Goal: Transaction & Acquisition: Purchase product/service

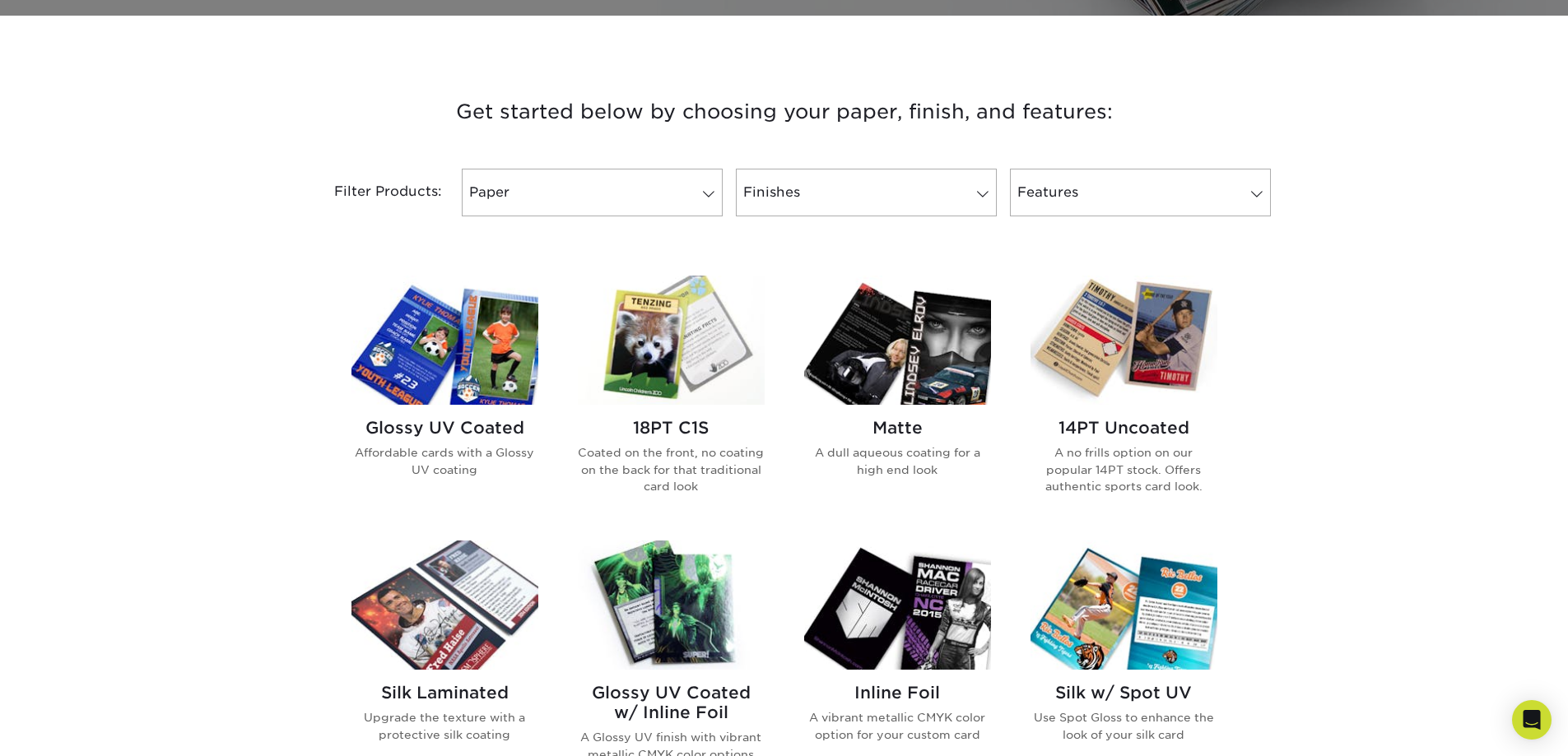
scroll to position [658, 0]
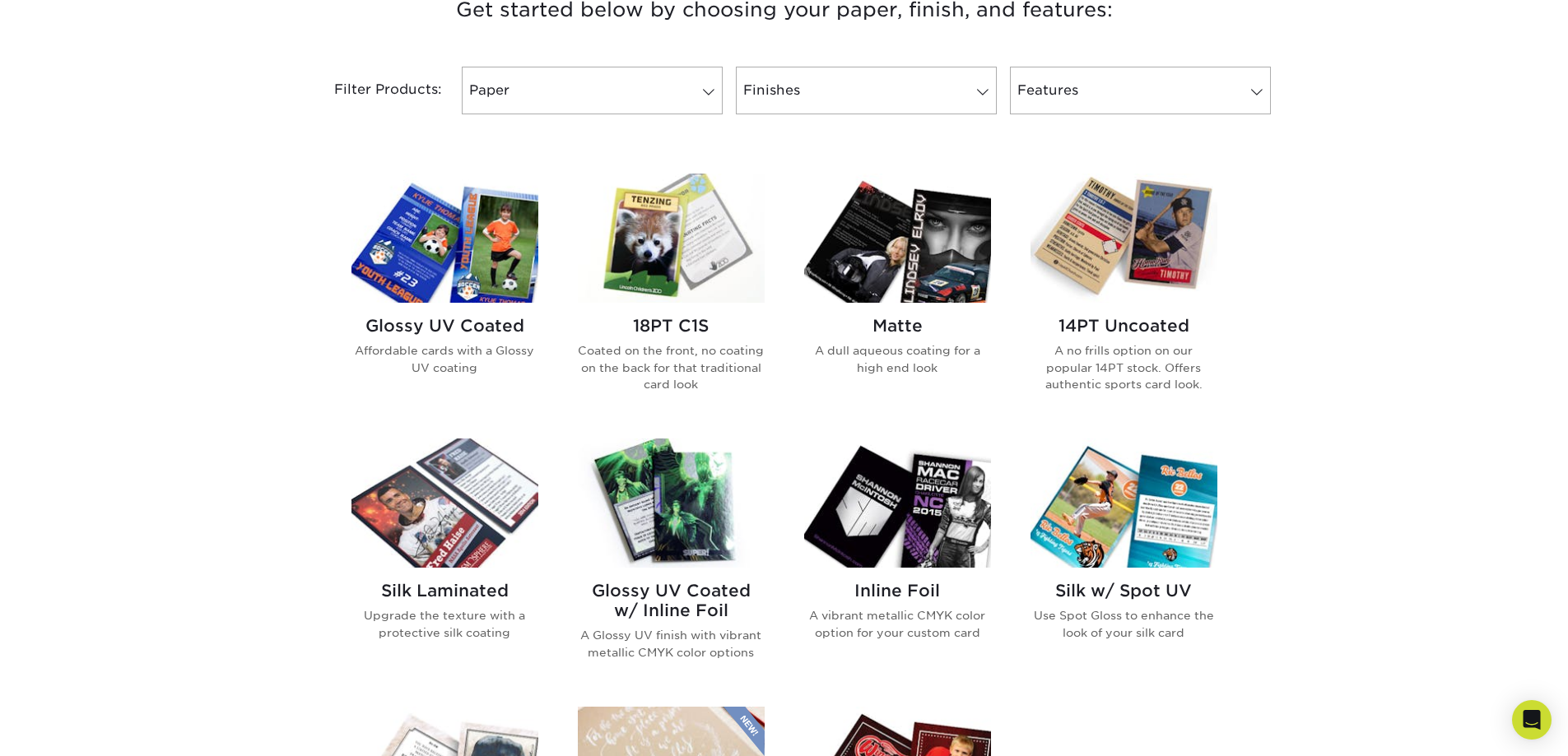
click at [905, 317] on h2 "Matte" at bounding box center [898, 326] width 187 height 20
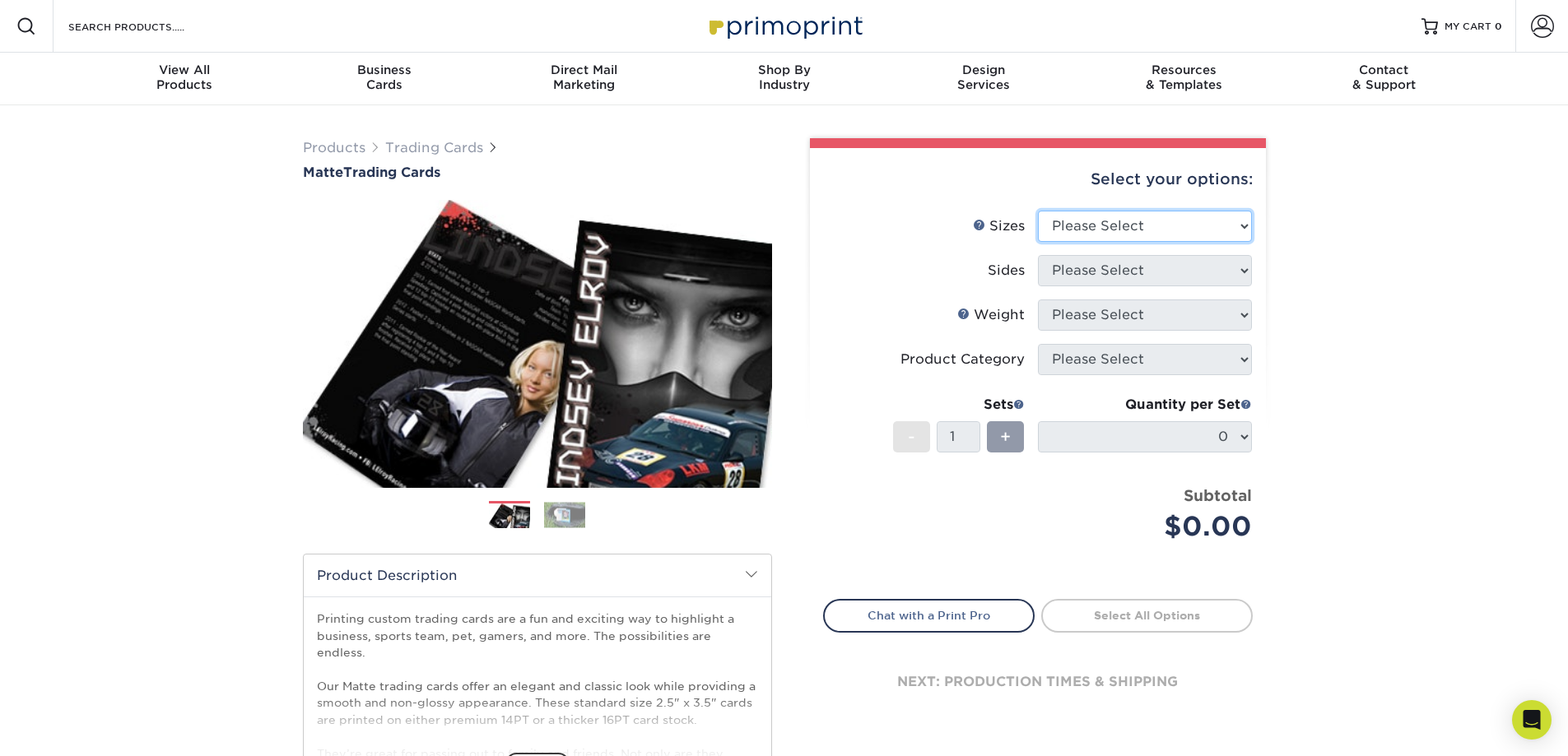
click at [1109, 224] on select "Please Select 2.5" x 3.5"" at bounding box center [1145, 225] width 214 height 31
select select "2.50x3.50"
click at [1038, 211] on select "Please Select 2.5" x 3.5"" at bounding box center [1145, 225] width 214 height 31
click at [1135, 269] on select "Please Select Print Both Sides Print Front Only" at bounding box center [1145, 270] width 214 height 31
select select "13abbda7-1d64-4f25-8bb2-c179b224825d"
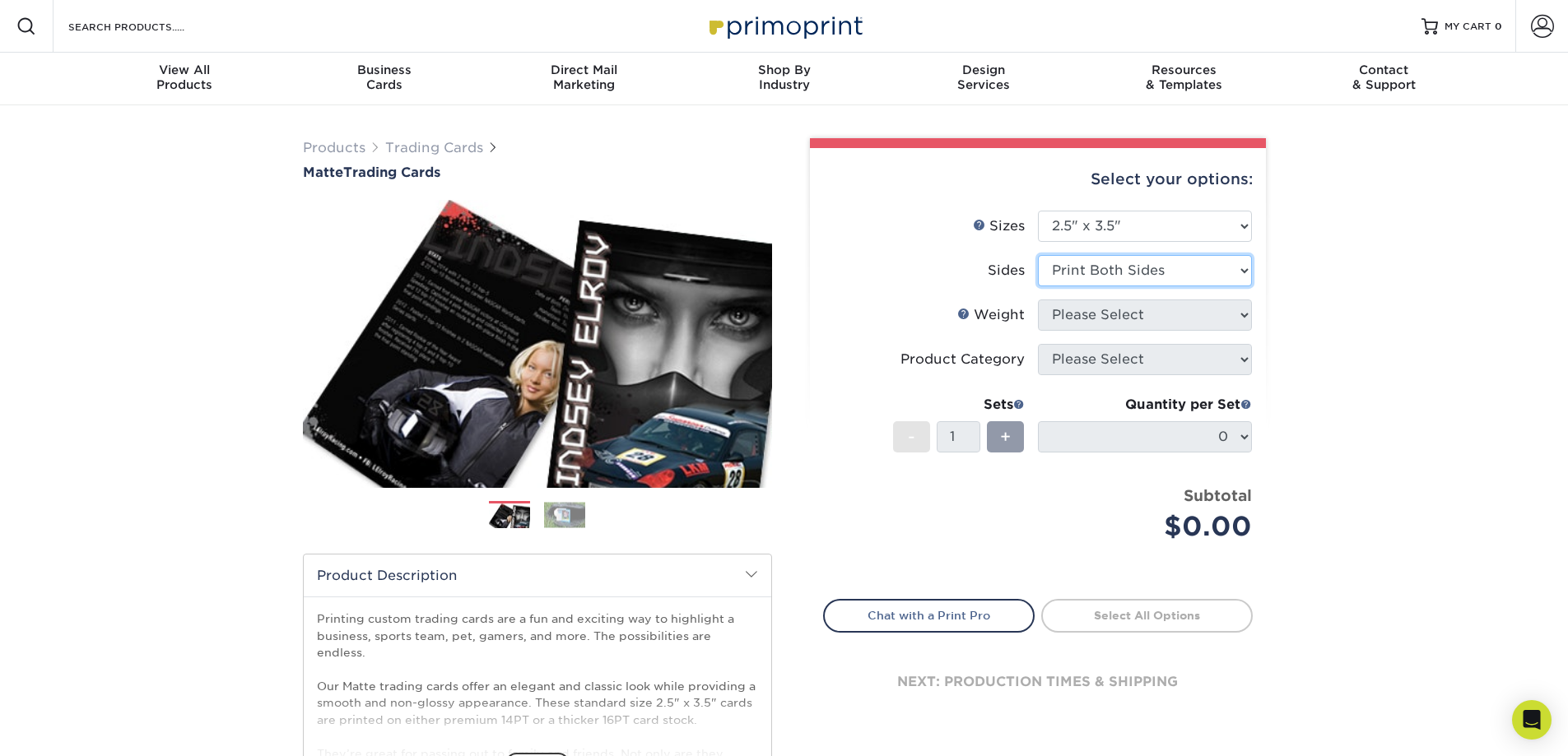
click at [1038, 255] on select "Please Select Print Both Sides Print Front Only" at bounding box center [1145, 270] width 214 height 31
click at [1128, 312] on select "Please Select 16PT 14PT" at bounding box center [1145, 314] width 214 height 31
select select "16PT"
click at [1038, 299] on select "Please Select 16PT 14PT" at bounding box center [1145, 314] width 214 height 31
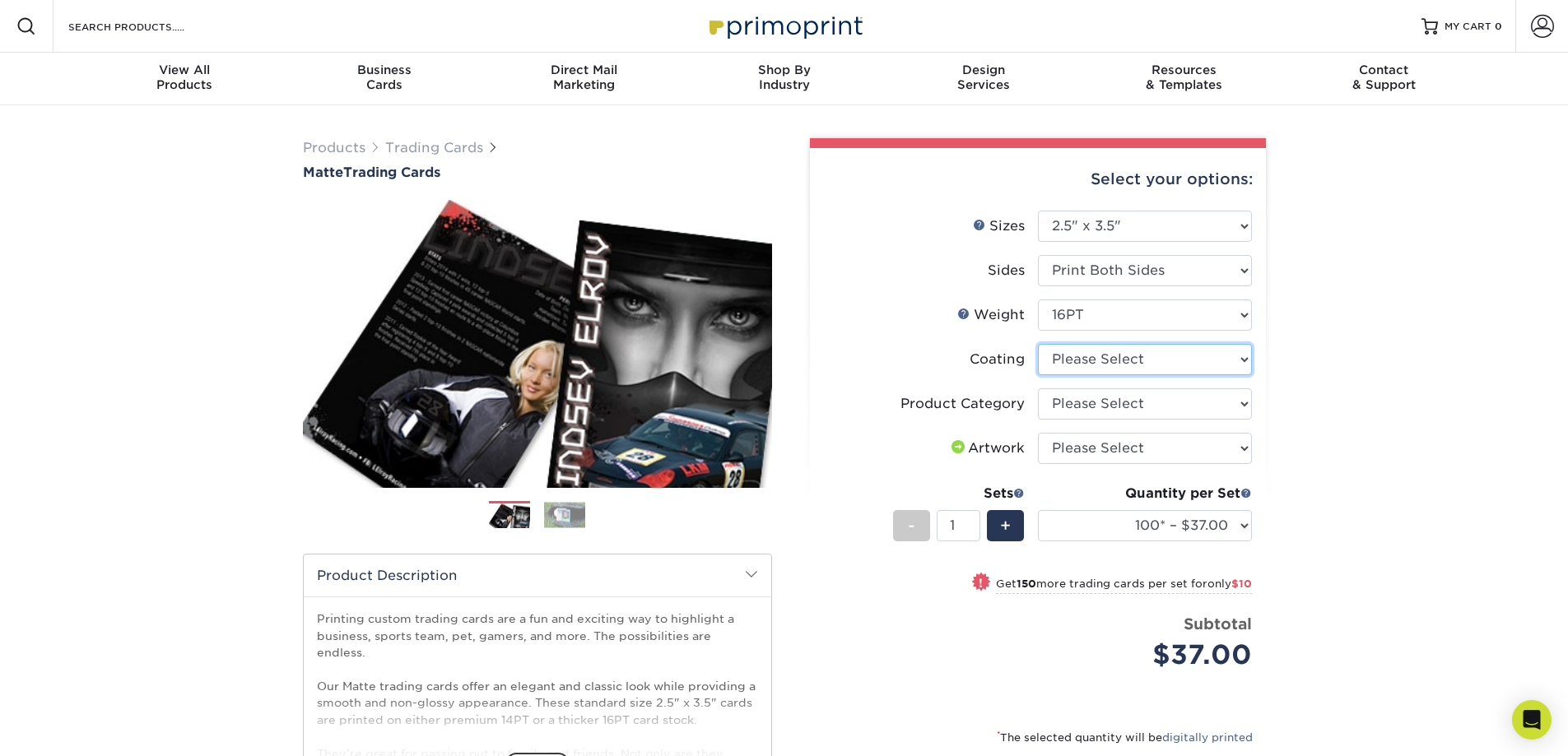
click at [1099, 356] on select at bounding box center [1145, 359] width 214 height 31
select select "121bb7b5-3b4d-429f-bd8d-bbf80e953313"
click at [1038, 344] on select at bounding box center [1145, 359] width 214 height 31
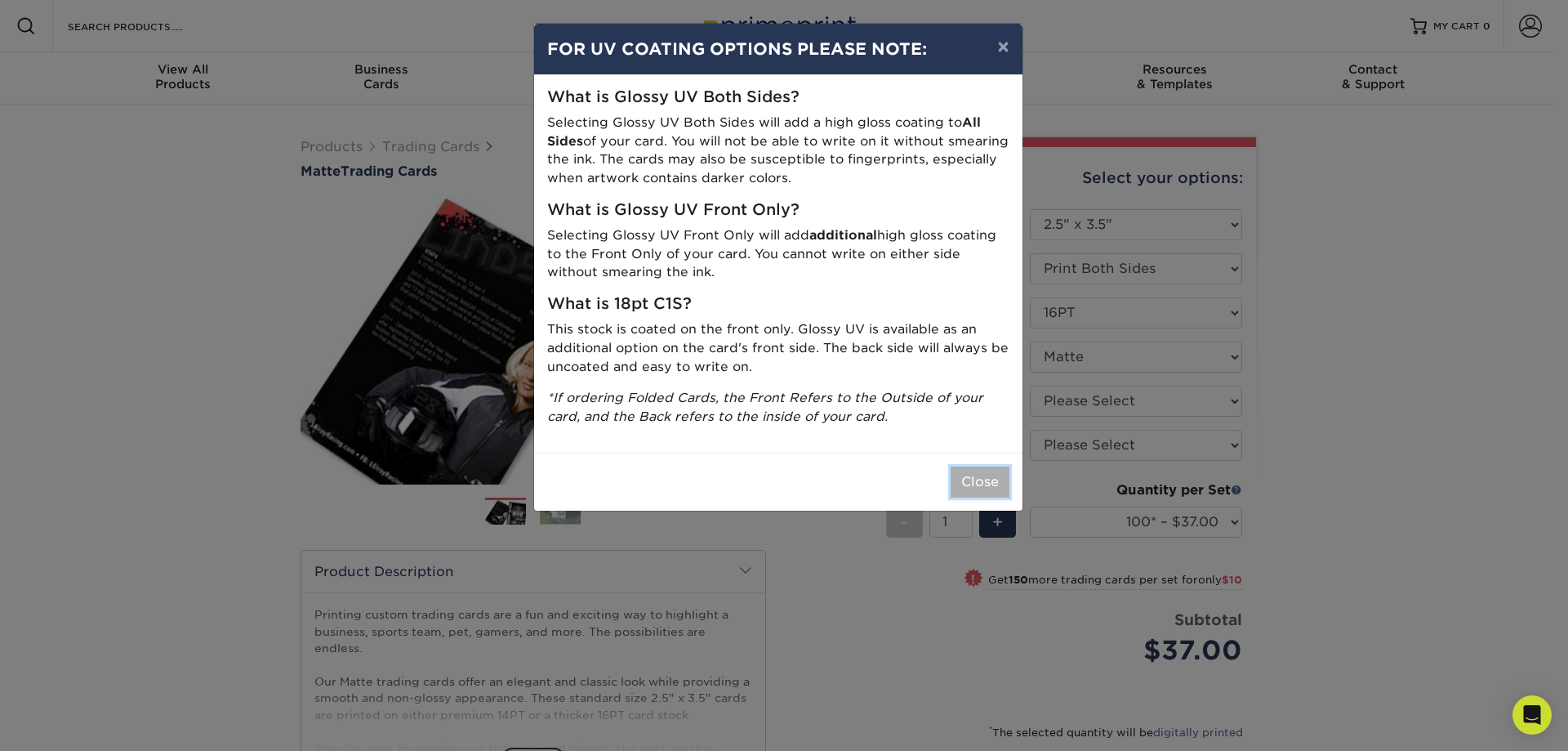
click at [972, 486] on button "Close" at bounding box center [979, 481] width 59 height 31
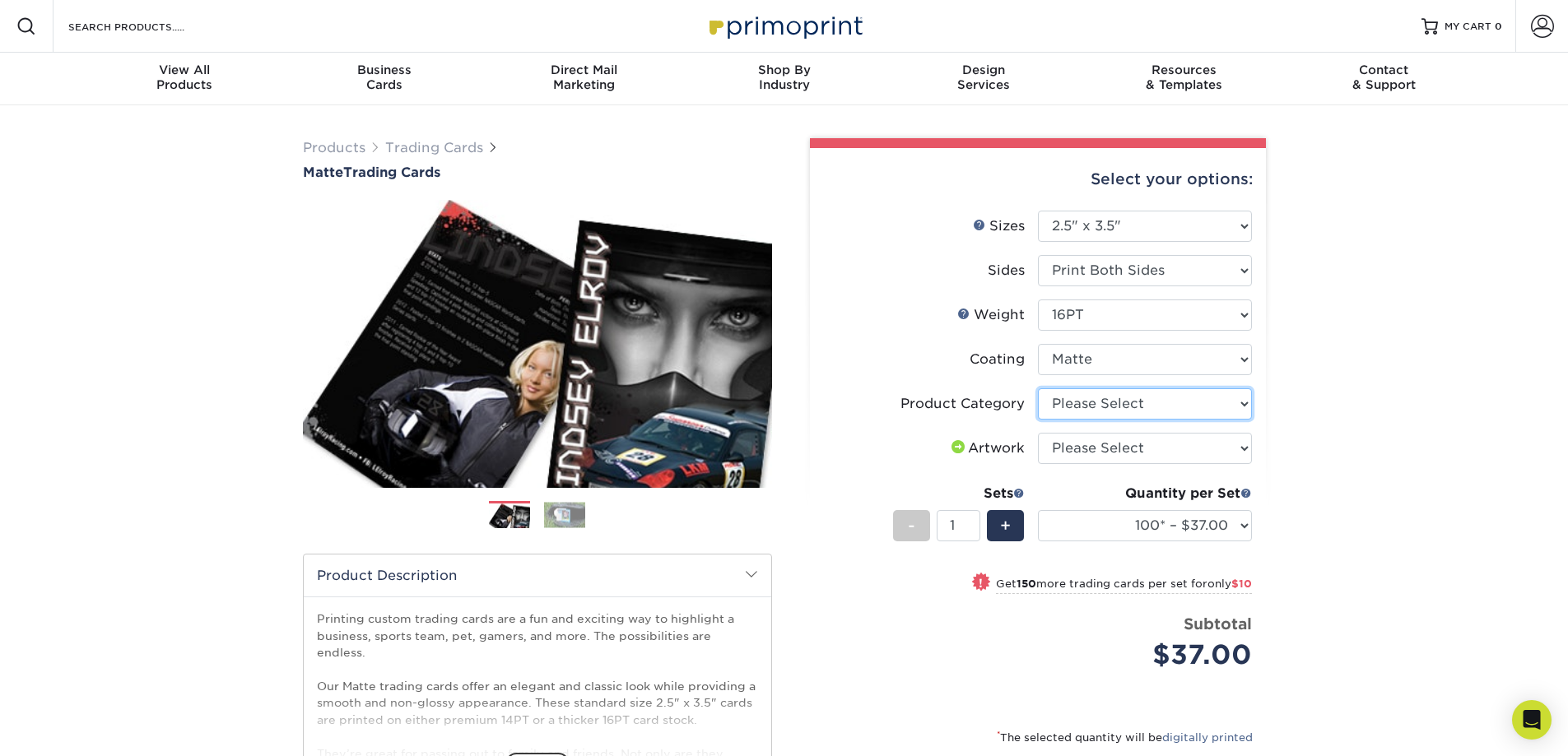
click at [1162, 401] on select "Please Select Trading Cards" at bounding box center [1145, 403] width 214 height 31
select select "c2f9bce9-36c2-409d-b101-c29d9d031e18"
click at [1038, 388] on select "Please Select Trading Cards" at bounding box center [1145, 403] width 214 height 31
click at [1126, 444] on select "Please Select I will upload files I need a design - $100" at bounding box center [1145, 447] width 214 height 31
select select "upload"
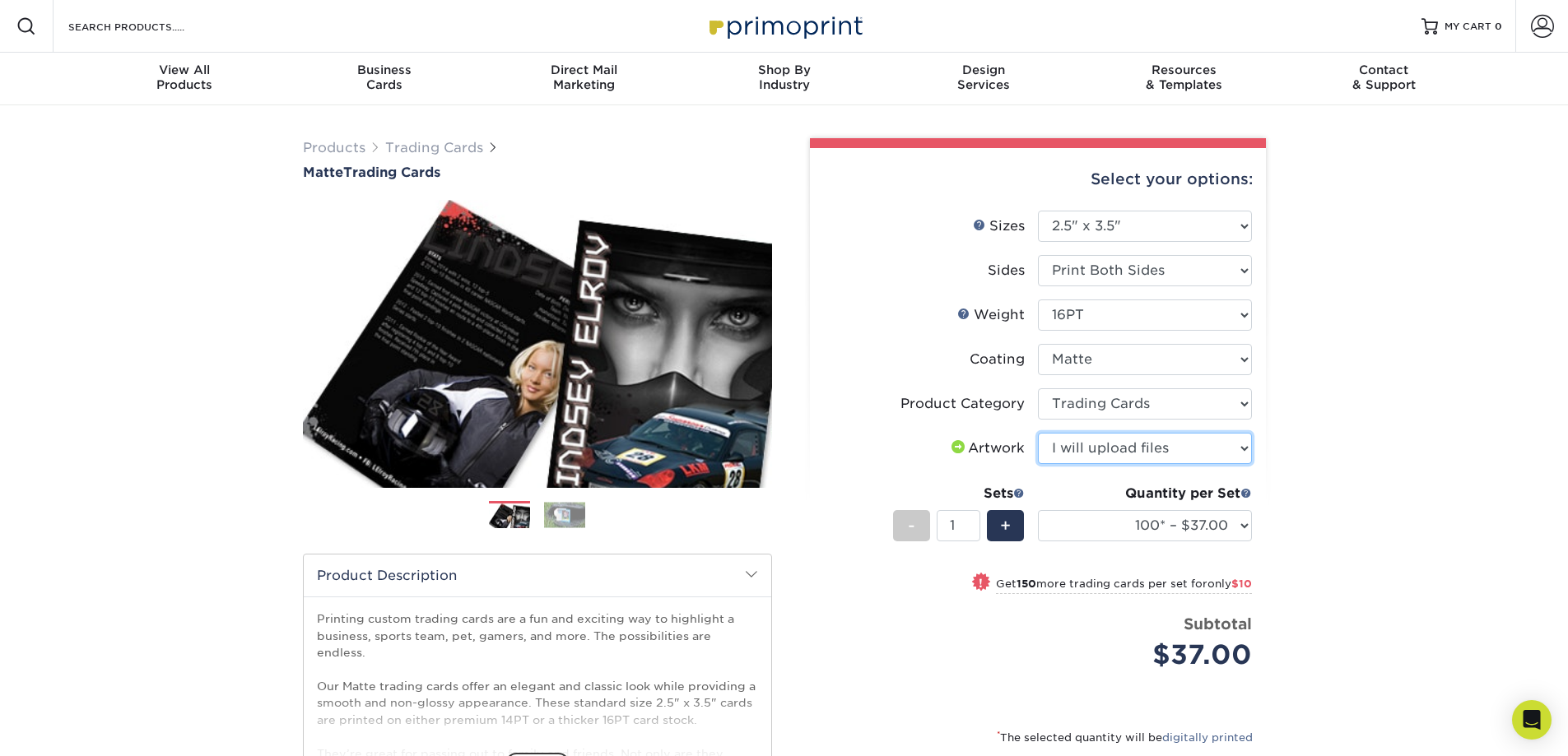
click at [1038, 432] on select "Please Select I will upload files I need a design - $100" at bounding box center [1145, 447] width 214 height 31
click at [1018, 527] on div "+" at bounding box center [1005, 525] width 37 height 31
type input "2"
